Goal: Information Seeking & Learning: Learn about a topic

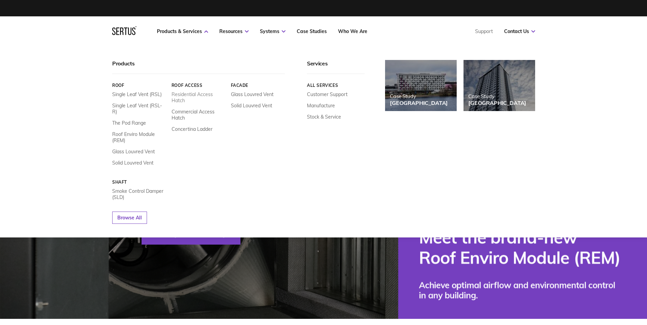
click at [189, 99] on link "Residential Access Hatch" at bounding box center [198, 97] width 54 height 12
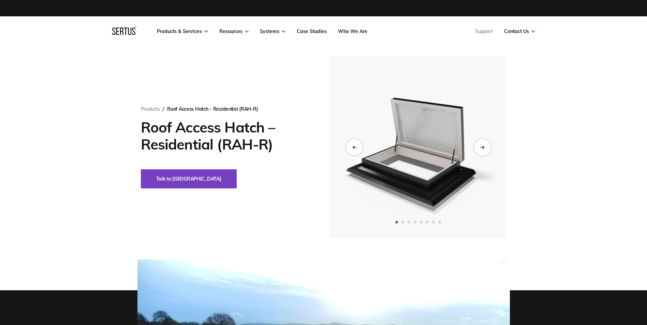
click at [488, 146] on div "Next slide" at bounding box center [482, 147] width 17 height 17
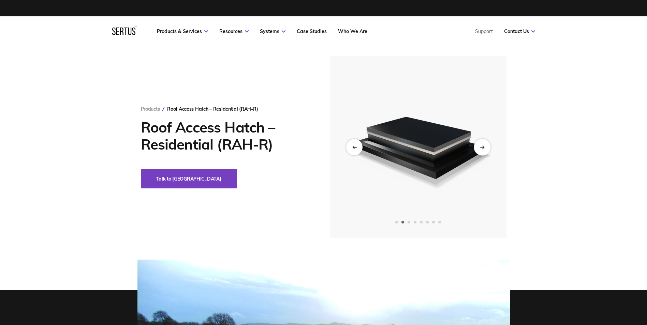
click at [488, 146] on div "Next slide" at bounding box center [482, 147] width 17 height 17
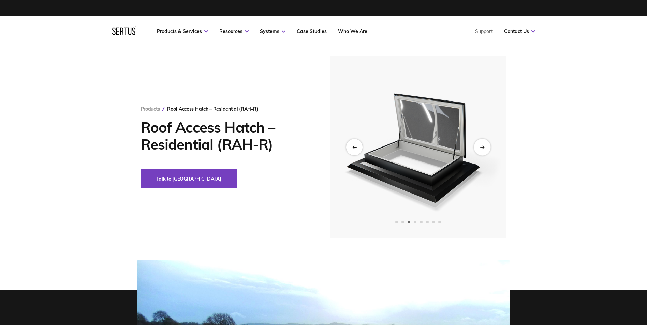
click at [488, 146] on div "Next slide" at bounding box center [482, 147] width 17 height 17
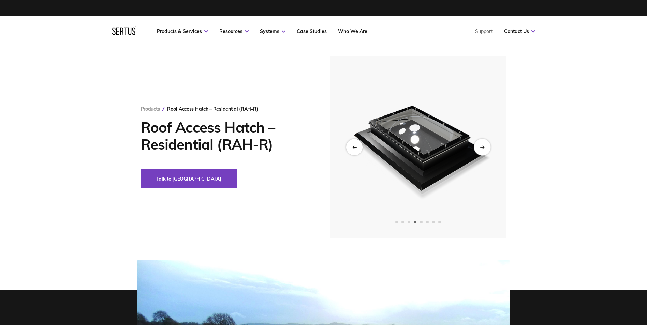
click at [488, 146] on div "Next slide" at bounding box center [482, 147] width 17 height 17
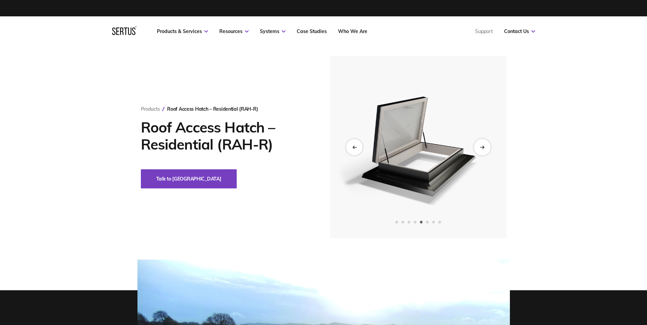
click at [488, 146] on div "Next slide" at bounding box center [482, 147] width 17 height 17
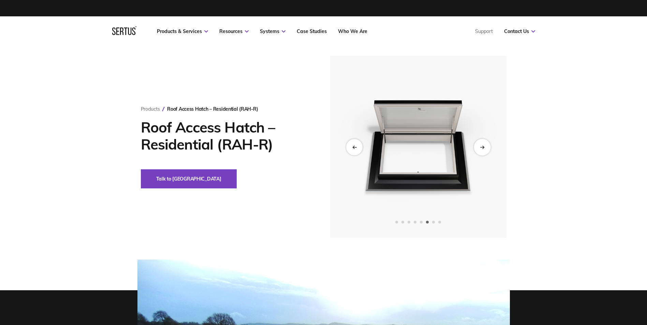
click at [488, 146] on div "Next slide" at bounding box center [482, 147] width 17 height 17
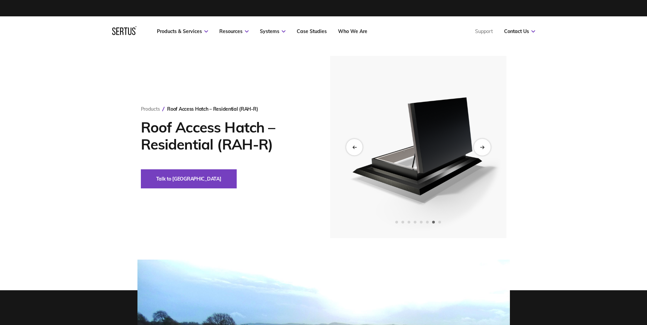
click at [488, 146] on div "Next slide" at bounding box center [482, 147] width 17 height 17
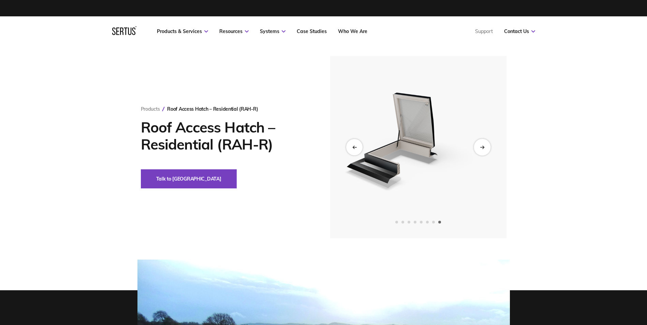
click at [488, 146] on div "Next slide" at bounding box center [482, 147] width 17 height 17
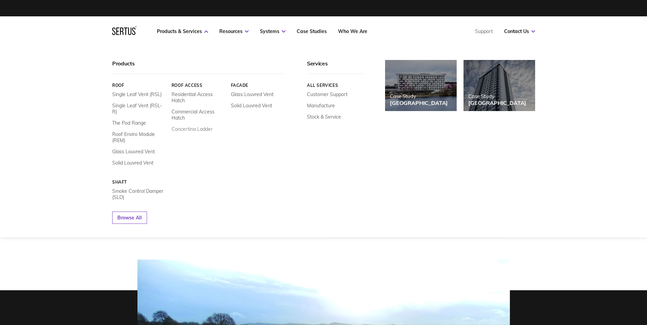
click at [182, 130] on link "Concertina Ladder" at bounding box center [191, 129] width 41 height 6
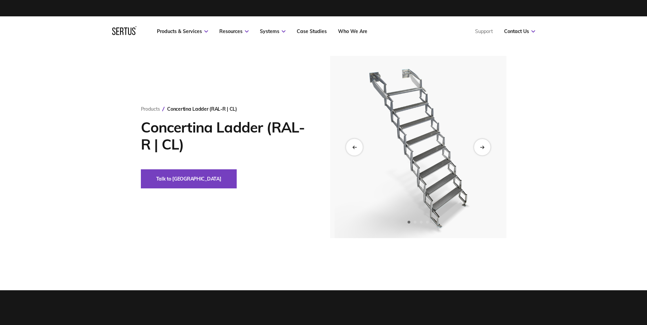
click at [351, 147] on div "Previous slide" at bounding box center [354, 147] width 17 height 17
click at [356, 147] on icon "Previous slide" at bounding box center [354, 147] width 4 height 4
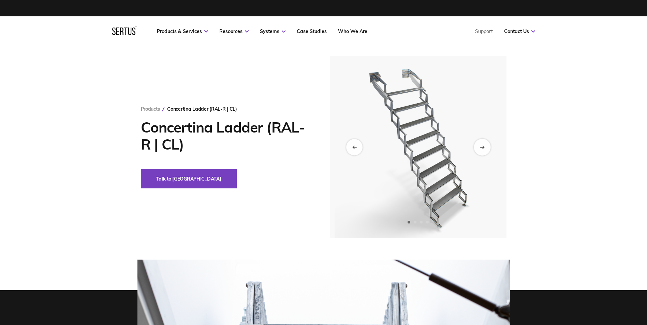
click at [489, 146] on div "Next slide" at bounding box center [482, 147] width 17 height 17
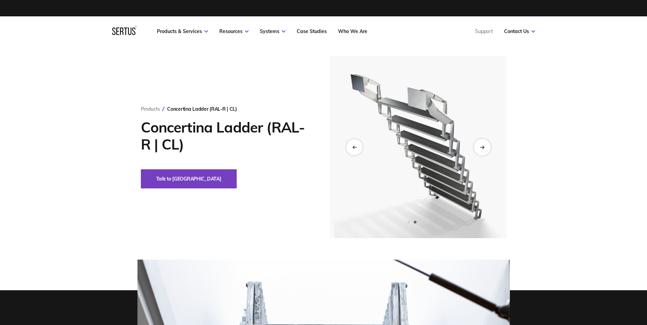
click at [489, 146] on div "Next slide" at bounding box center [482, 147] width 17 height 17
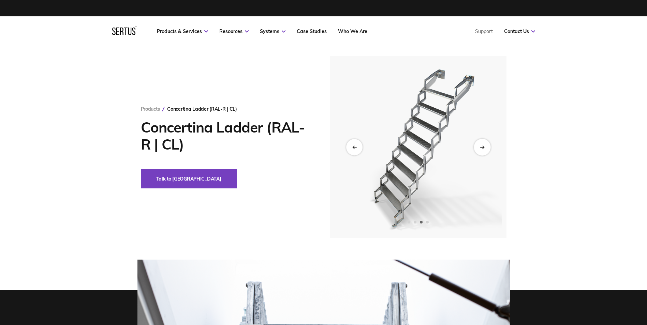
click at [489, 145] on div "Next slide" at bounding box center [482, 147] width 17 height 17
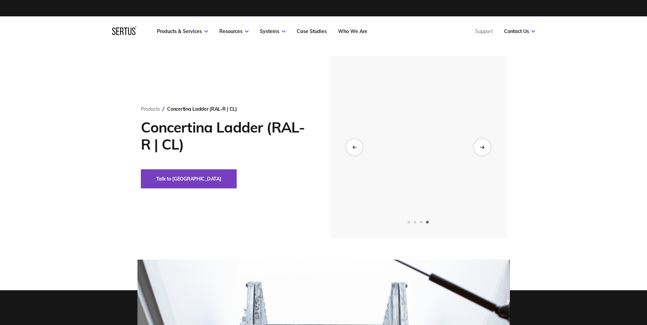
click at [489, 145] on div "Next slide" at bounding box center [482, 147] width 17 height 17
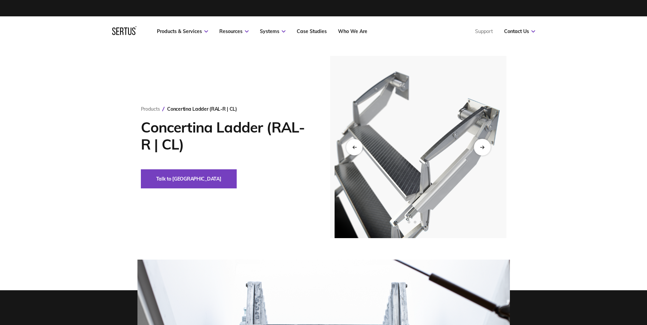
click at [489, 145] on div "Next slide" at bounding box center [482, 147] width 17 height 17
click at [481, 139] on div "Next slide" at bounding box center [482, 147] width 17 height 17
click at [482, 145] on div "Next slide" at bounding box center [482, 147] width 17 height 17
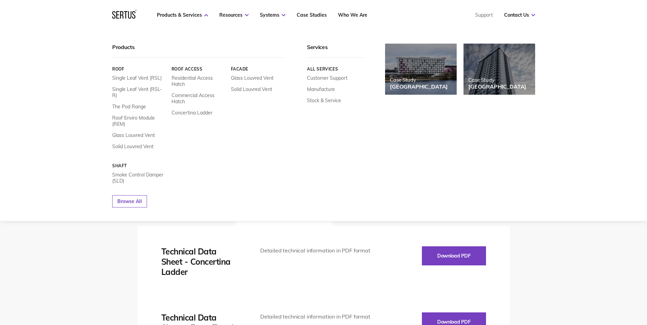
scroll to position [750, 0]
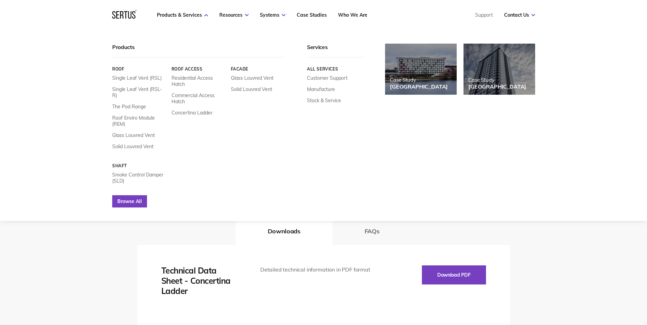
click at [136, 198] on link "Browse All" at bounding box center [129, 201] width 35 height 12
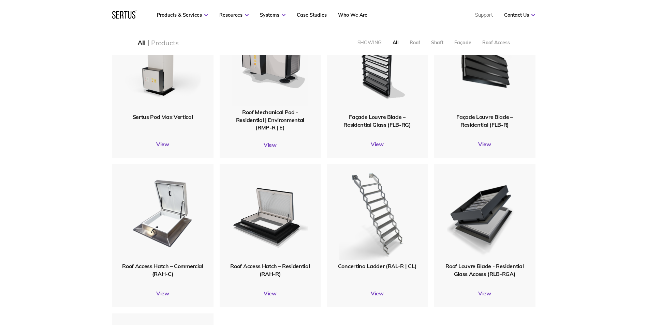
scroll to position [716, 0]
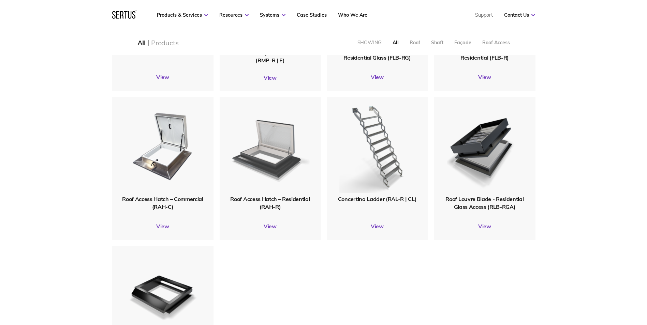
click at [288, 163] on img at bounding box center [269, 146] width 79 height 97
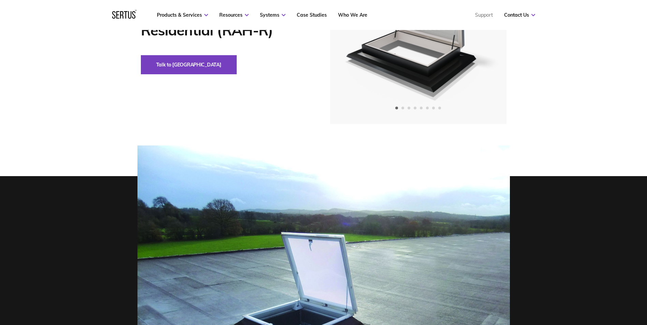
scroll to position [68, 0]
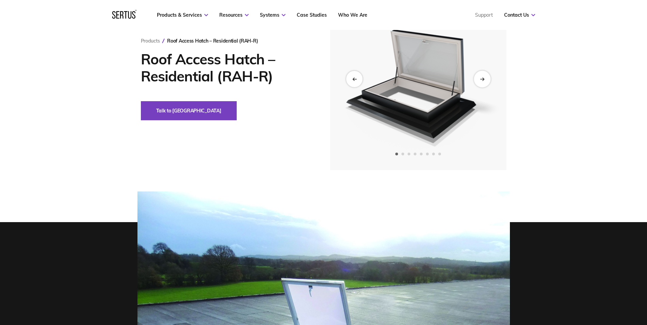
click at [482, 80] on icon "Next slide" at bounding box center [482, 78] width 1 height 3
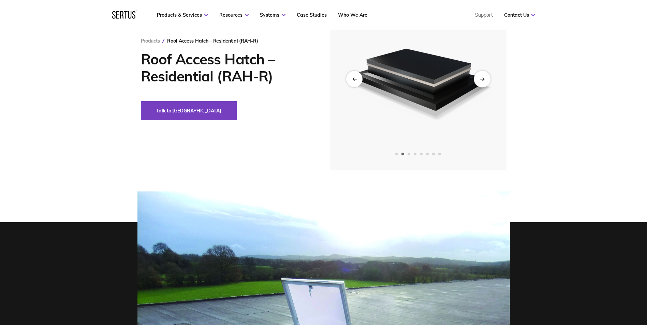
click at [482, 80] on icon "Next slide" at bounding box center [482, 78] width 1 height 3
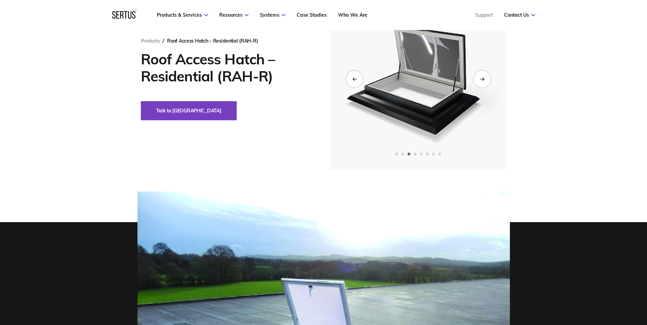
click at [482, 80] on icon "Next slide" at bounding box center [482, 78] width 1 height 3
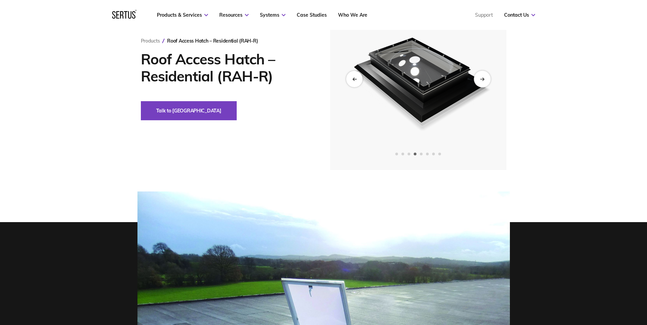
click at [482, 80] on icon "Next slide" at bounding box center [482, 78] width 1 height 3
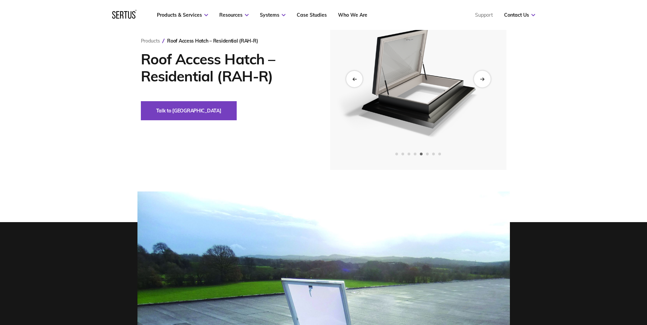
click at [482, 80] on icon "Next slide" at bounding box center [482, 78] width 1 height 3
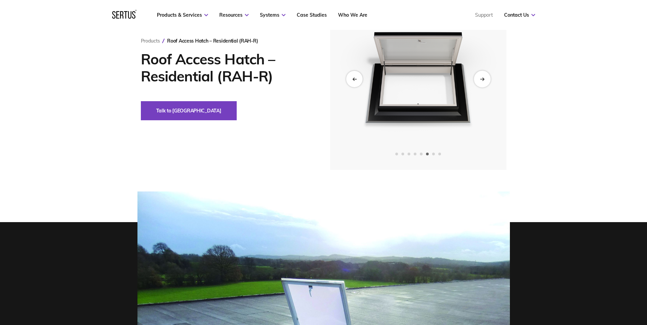
click at [482, 80] on icon "Next slide" at bounding box center [482, 78] width 1 height 3
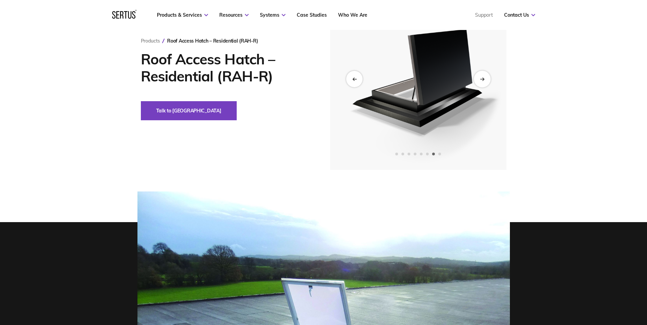
click at [482, 80] on icon "Next slide" at bounding box center [482, 78] width 1 height 3
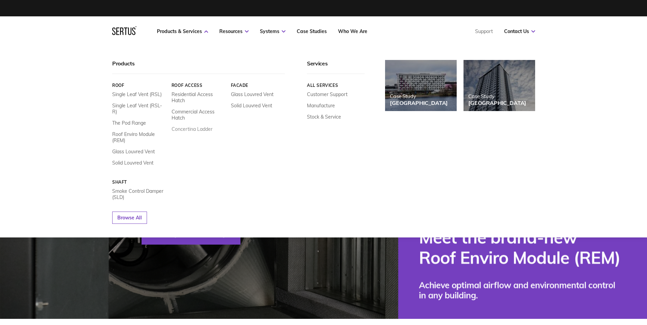
click at [189, 127] on link "Concertina Ladder" at bounding box center [191, 129] width 41 height 6
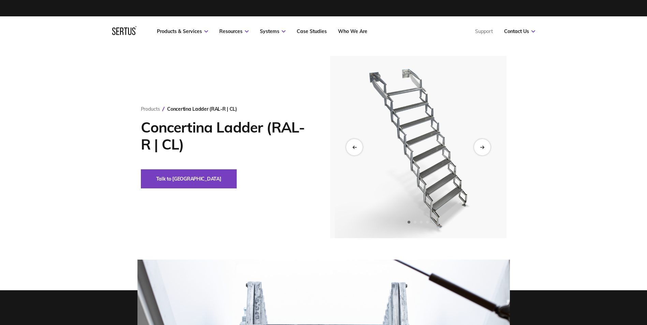
click at [473, 147] on img at bounding box center [417, 147] width 167 height 182
click at [478, 148] on div "Next slide" at bounding box center [482, 147] width 17 height 17
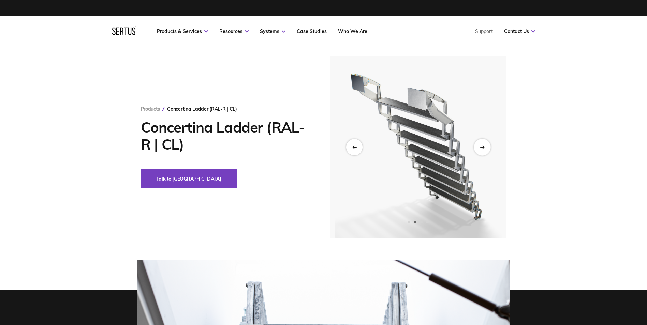
click at [478, 148] on div "Next slide" at bounding box center [482, 147] width 17 height 17
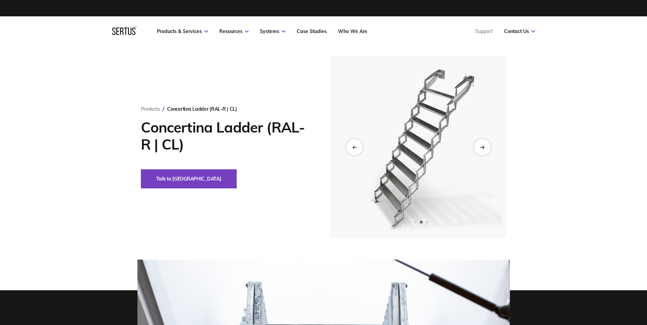
click at [478, 148] on div "Next slide" at bounding box center [482, 147] width 17 height 17
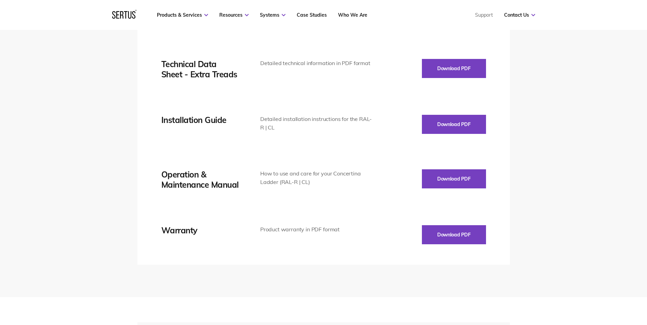
scroll to position [886, 0]
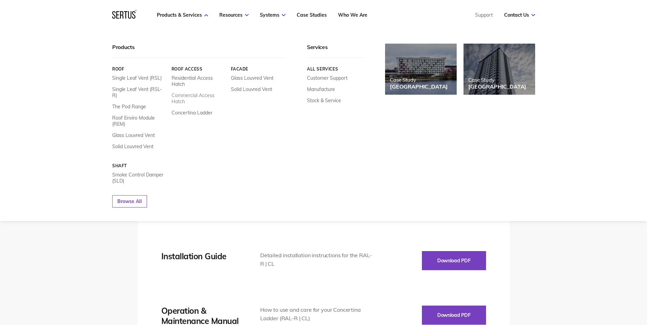
click at [194, 94] on link "Commercial Access Hatch" at bounding box center [198, 98] width 54 height 12
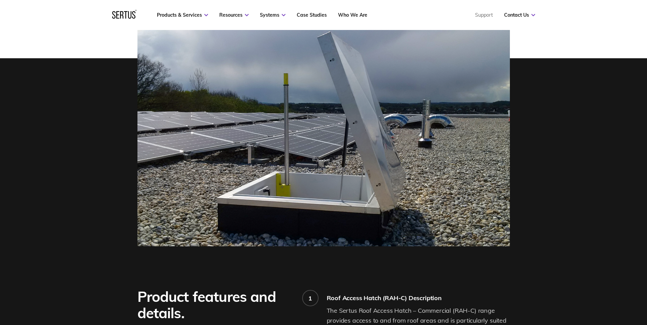
scroll to position [239, 0]
